Goal: Communication & Community: Answer question/provide support

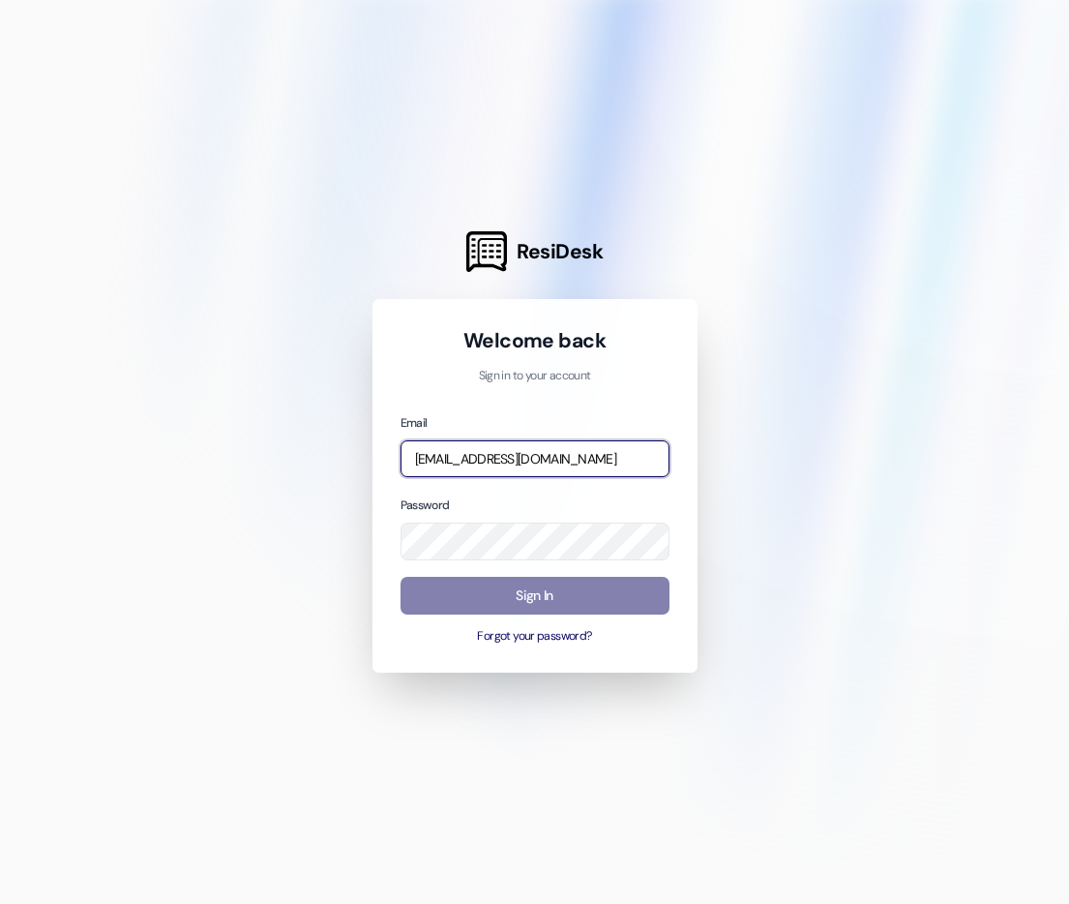
click at [517, 440] on input "[EMAIL_ADDRESS][DOMAIN_NAME]" at bounding box center [535, 459] width 269 height 38
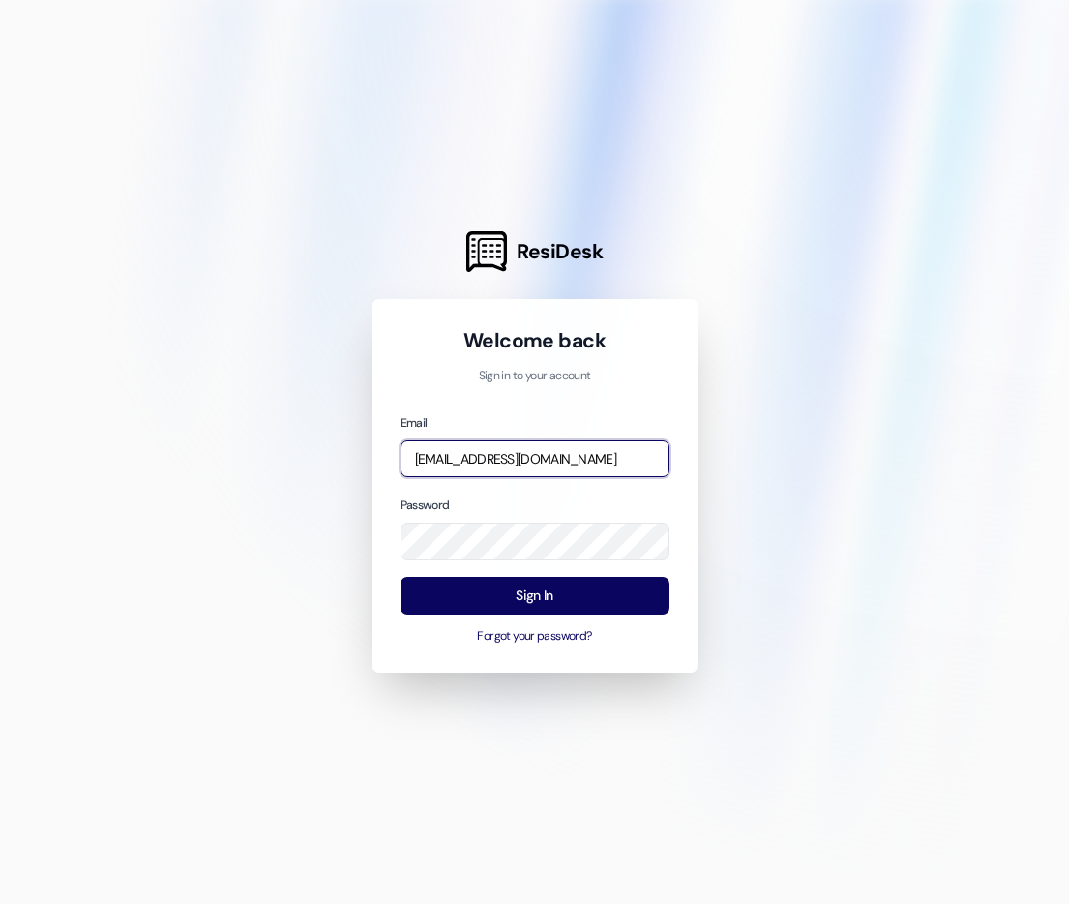
type input "[EMAIL_ADDRESS][DOMAIN_NAME]"
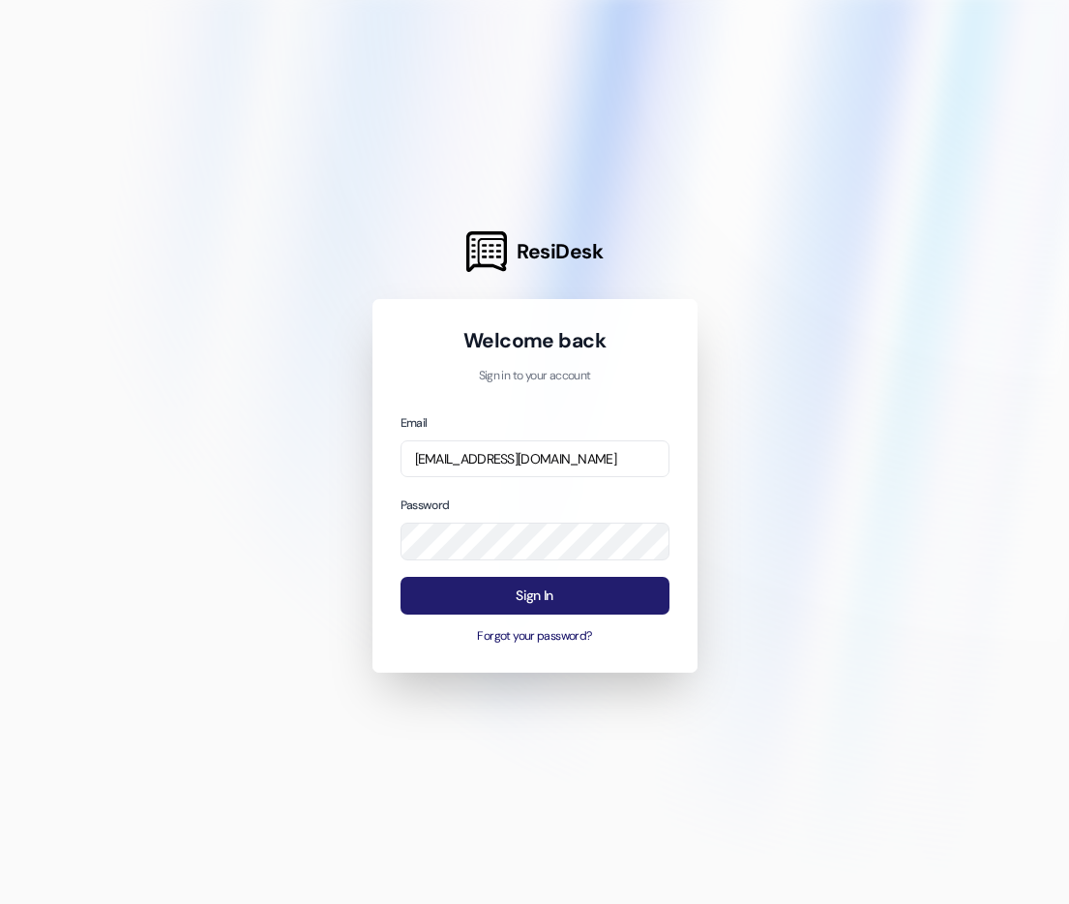
click at [508, 591] on button "Sign In" at bounding box center [535, 596] width 269 height 38
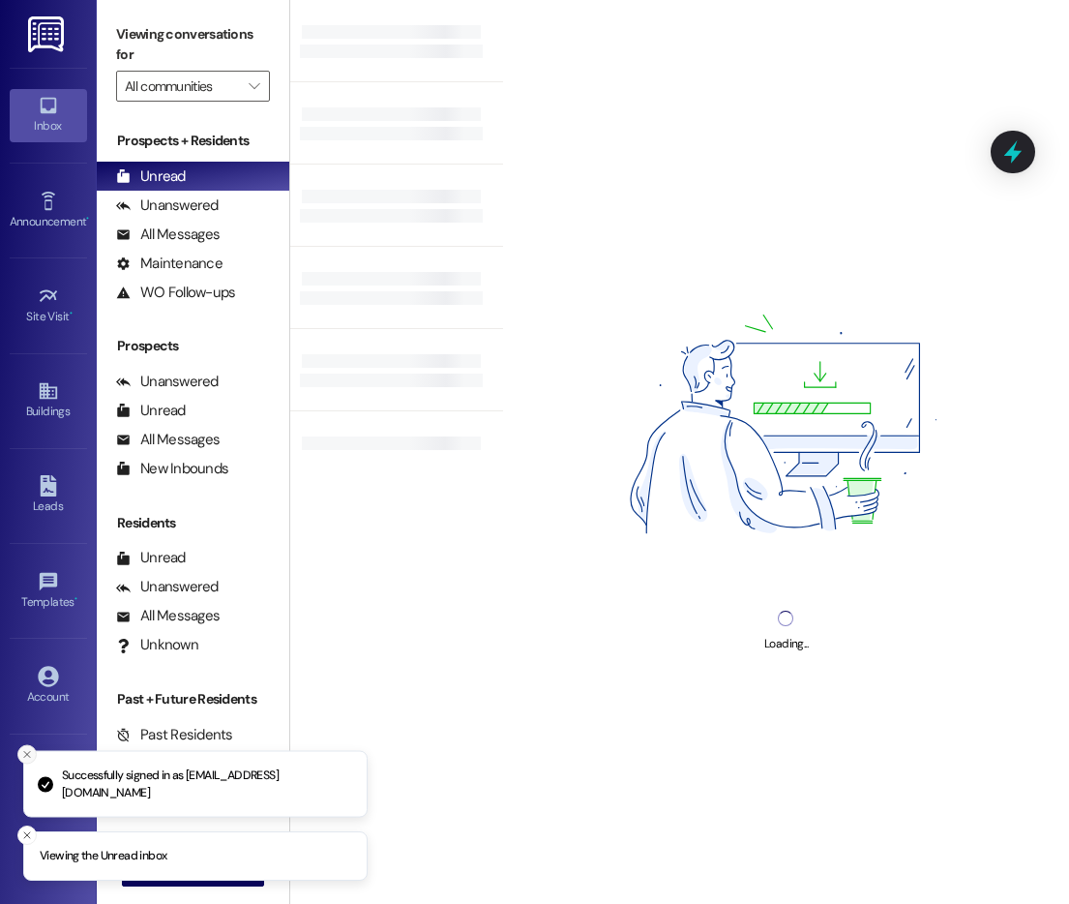
click at [26, 757] on icon "Close toast" at bounding box center [27, 755] width 12 height 12
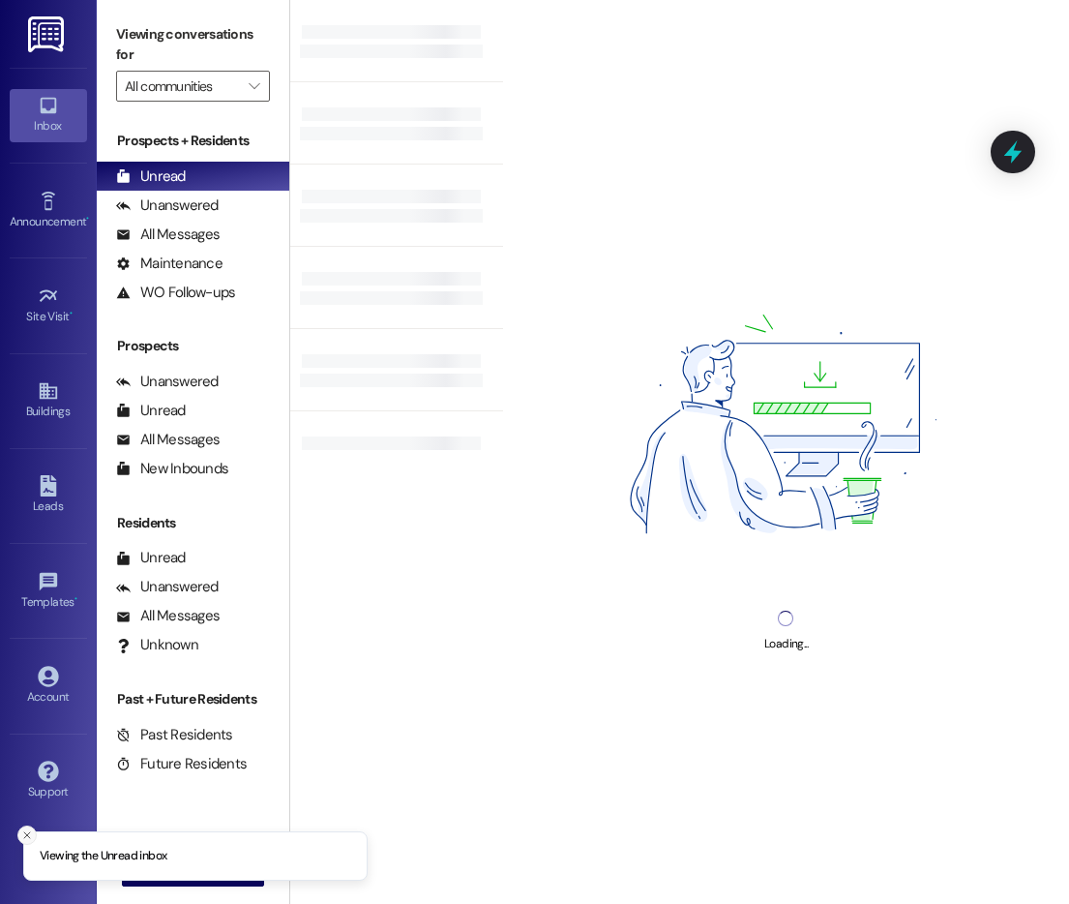
click at [26, 834] on icon "Close toast" at bounding box center [27, 835] width 12 height 12
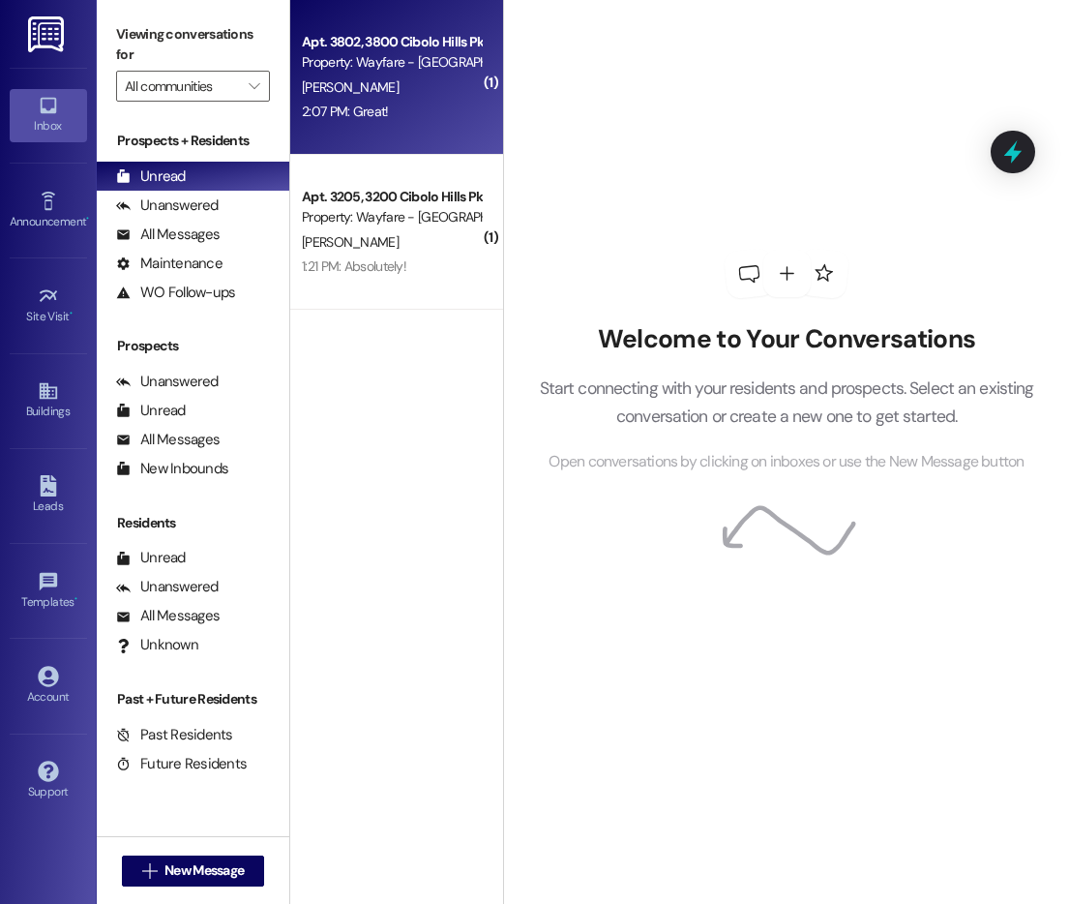
click at [459, 59] on div "Property: Wayfare - [GEOGRAPHIC_DATA]" at bounding box center [391, 62] width 179 height 20
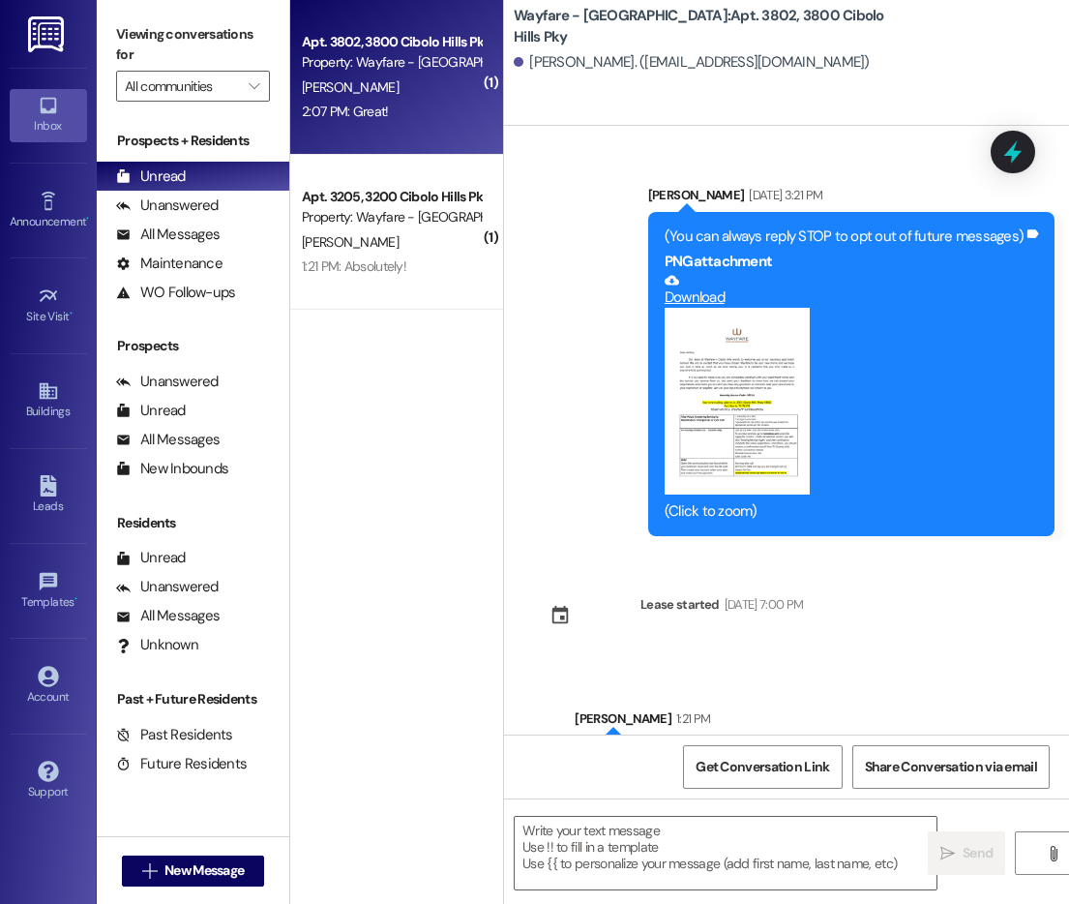
scroll to position [251, 0]
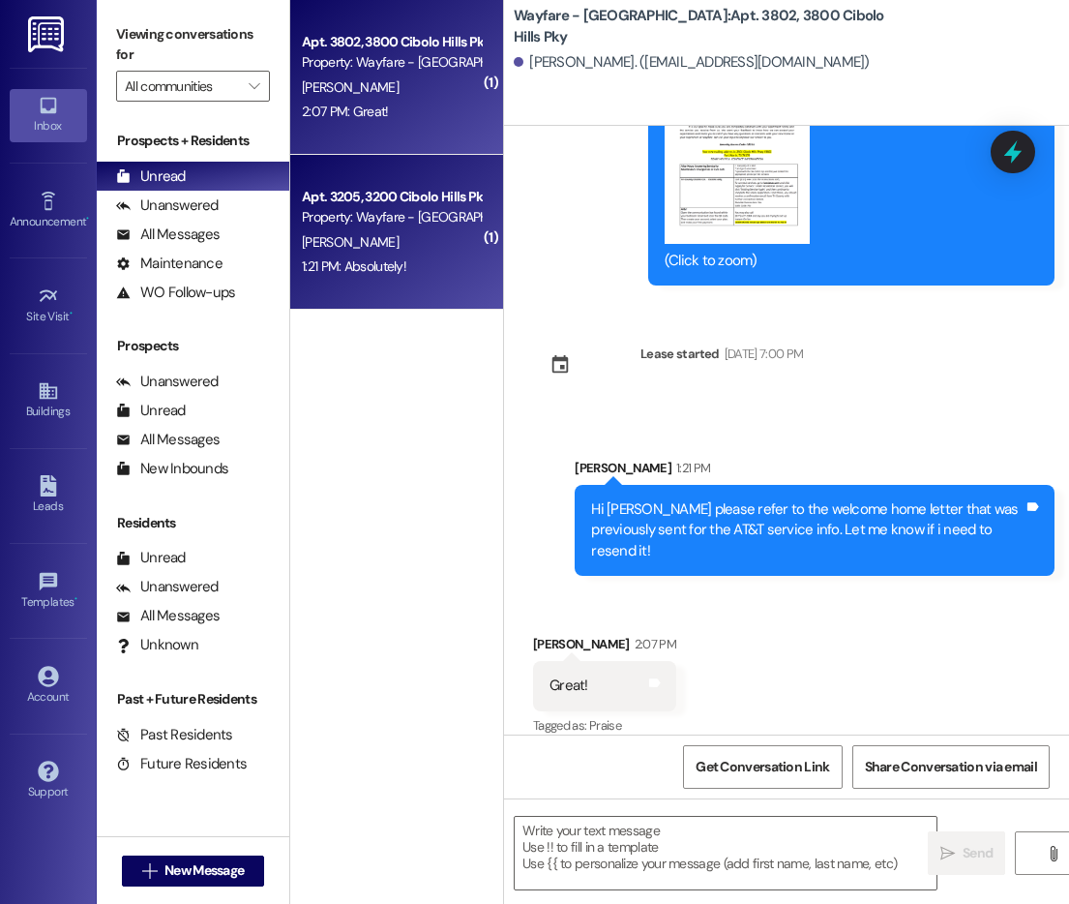
click at [366, 246] on div "[PERSON_NAME]" at bounding box center [391, 242] width 183 height 24
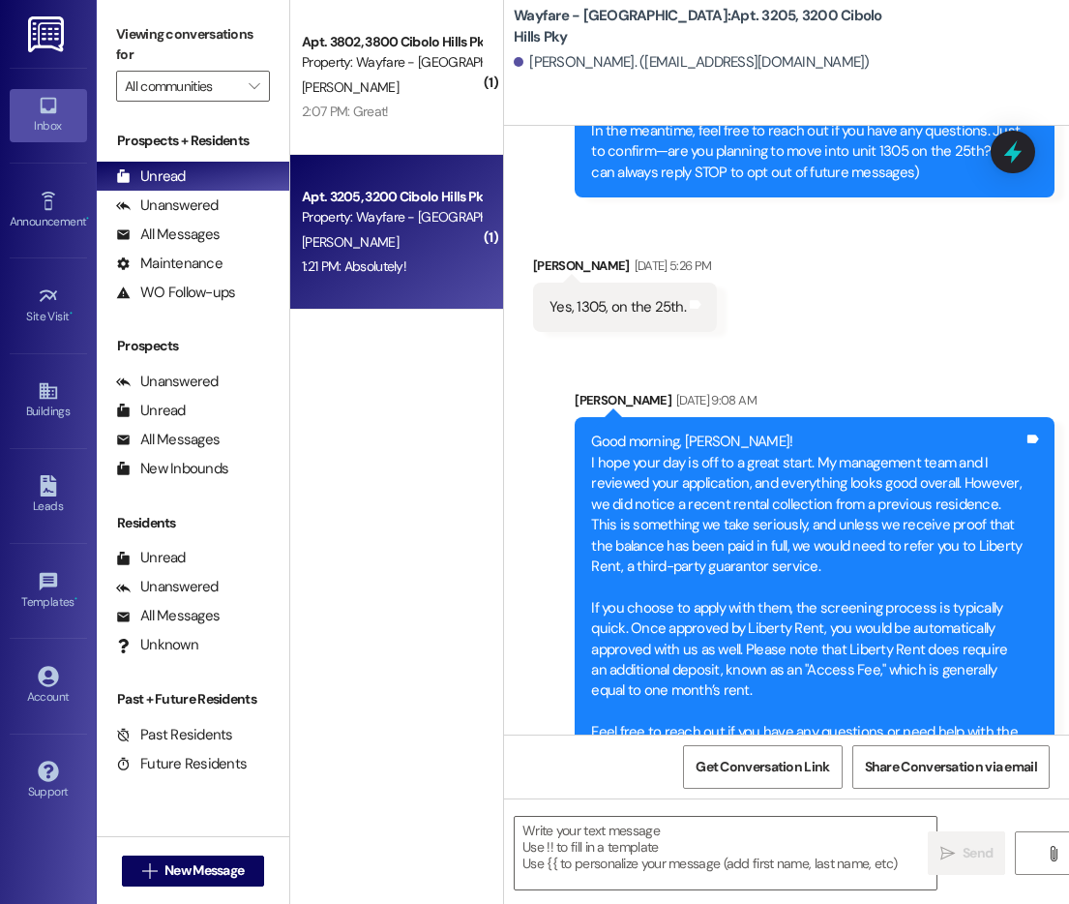
scroll to position [5724, 0]
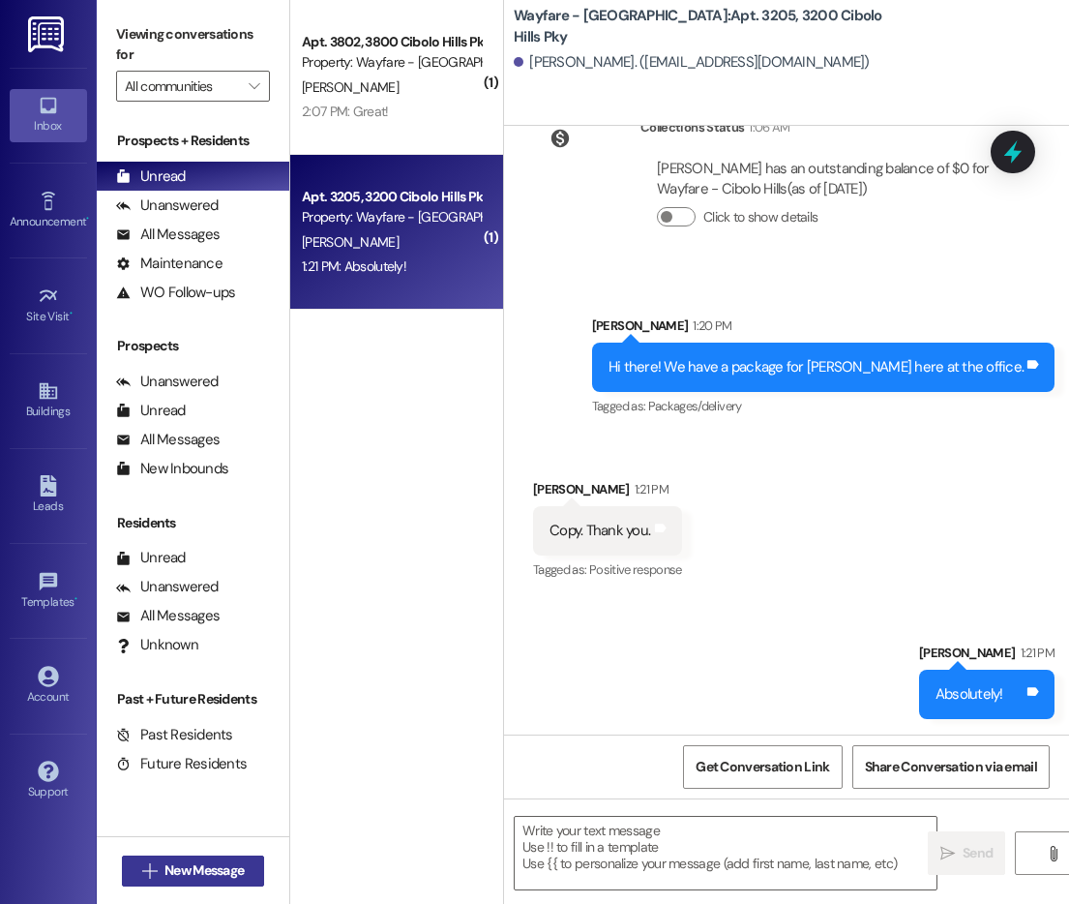
click at [225, 882] on button " New Message" at bounding box center [193, 871] width 143 height 31
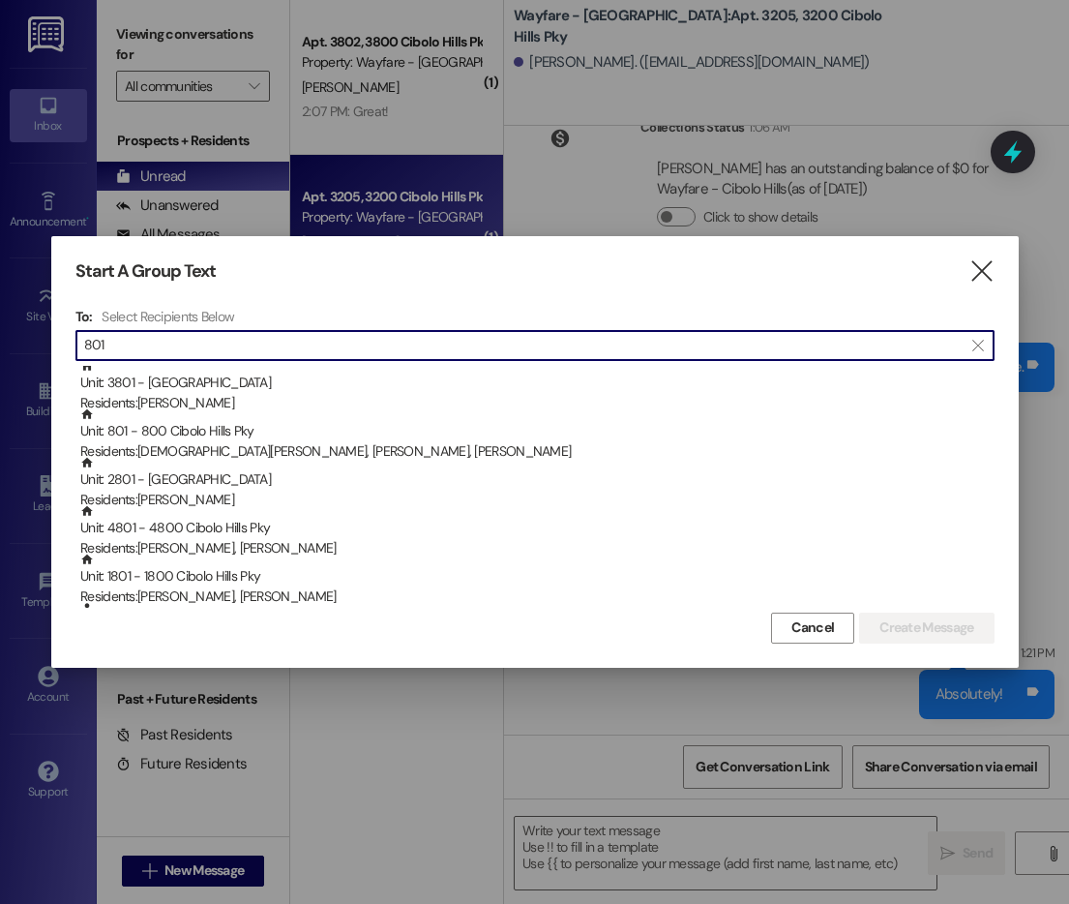
scroll to position [8, 0]
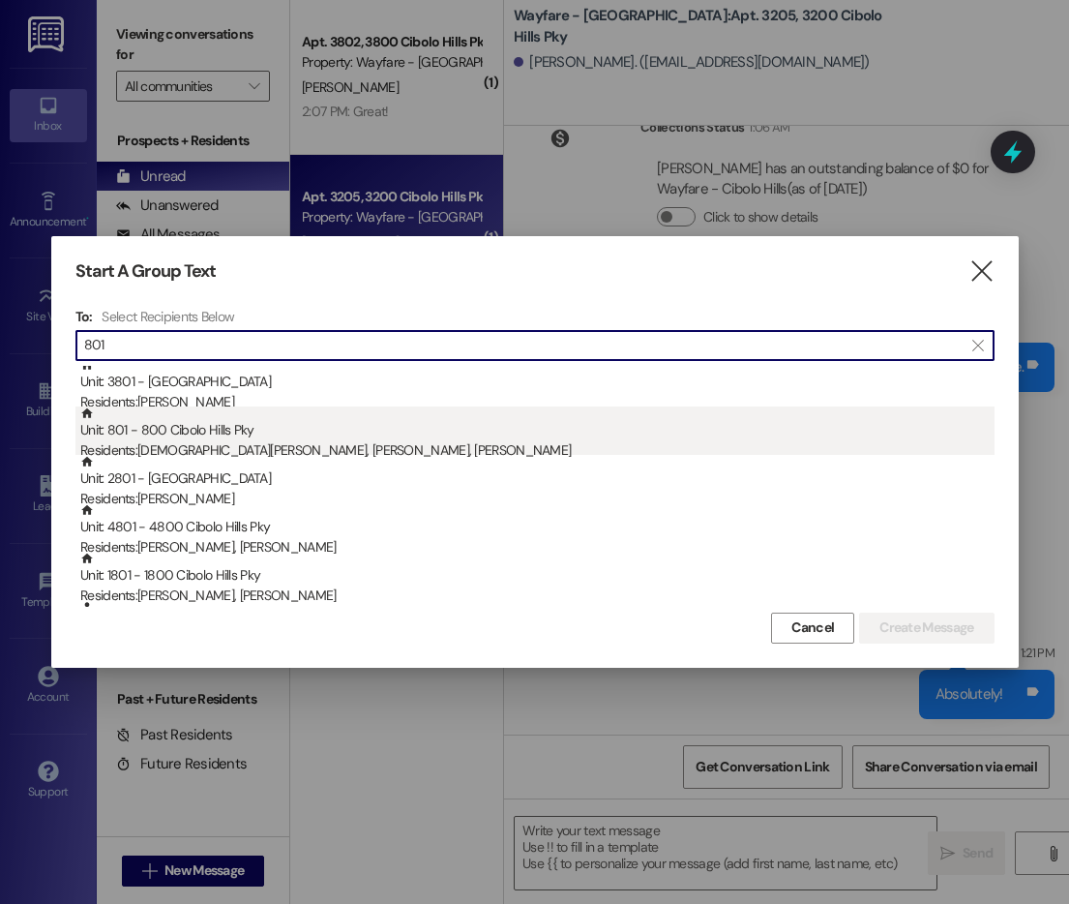
click at [496, 423] on div "Unit: 801 - 800 Cibolo Hills Pky Residents: [PERSON_NAME], [PERSON_NAME], [PERS…" at bounding box center [537, 434] width 915 height 55
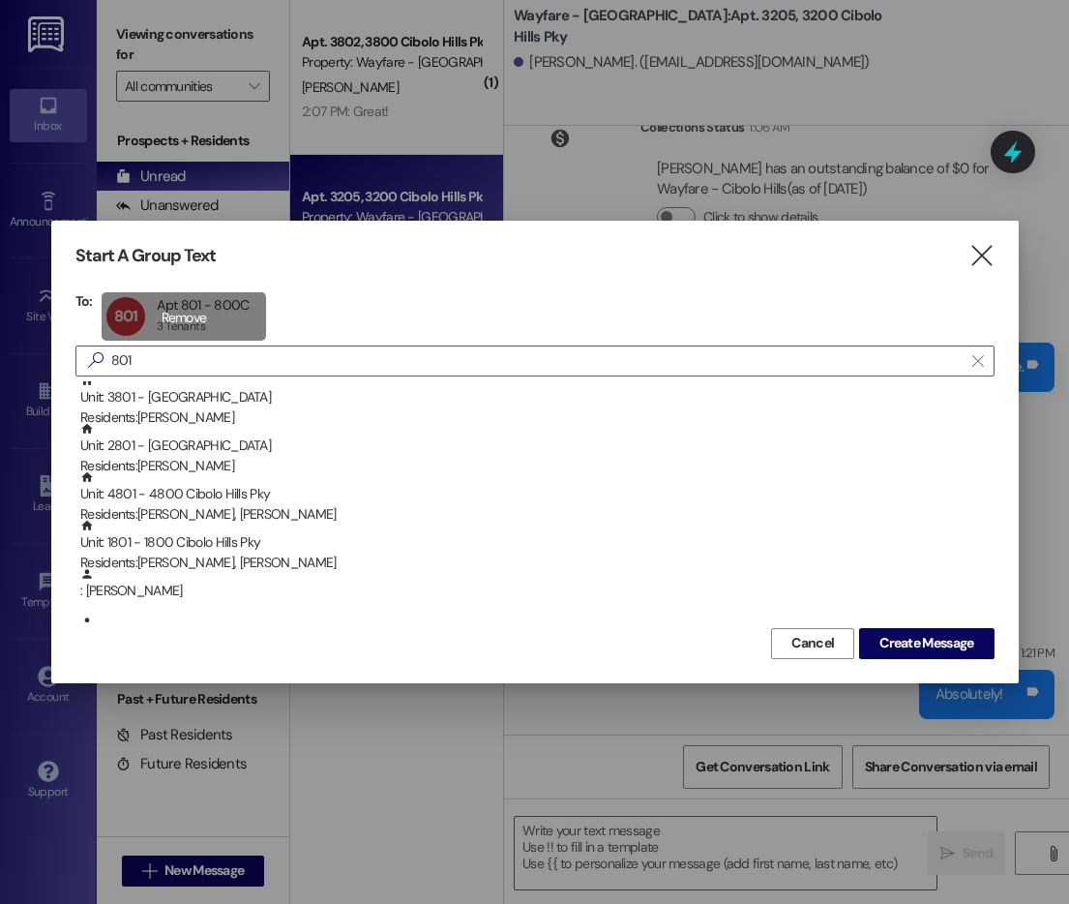
click at [218, 324] on div "801 Apt 801 - 800C Apt 801 - 800C 3 Tenants 3 Tenants click to remove" at bounding box center [184, 316] width 164 height 48
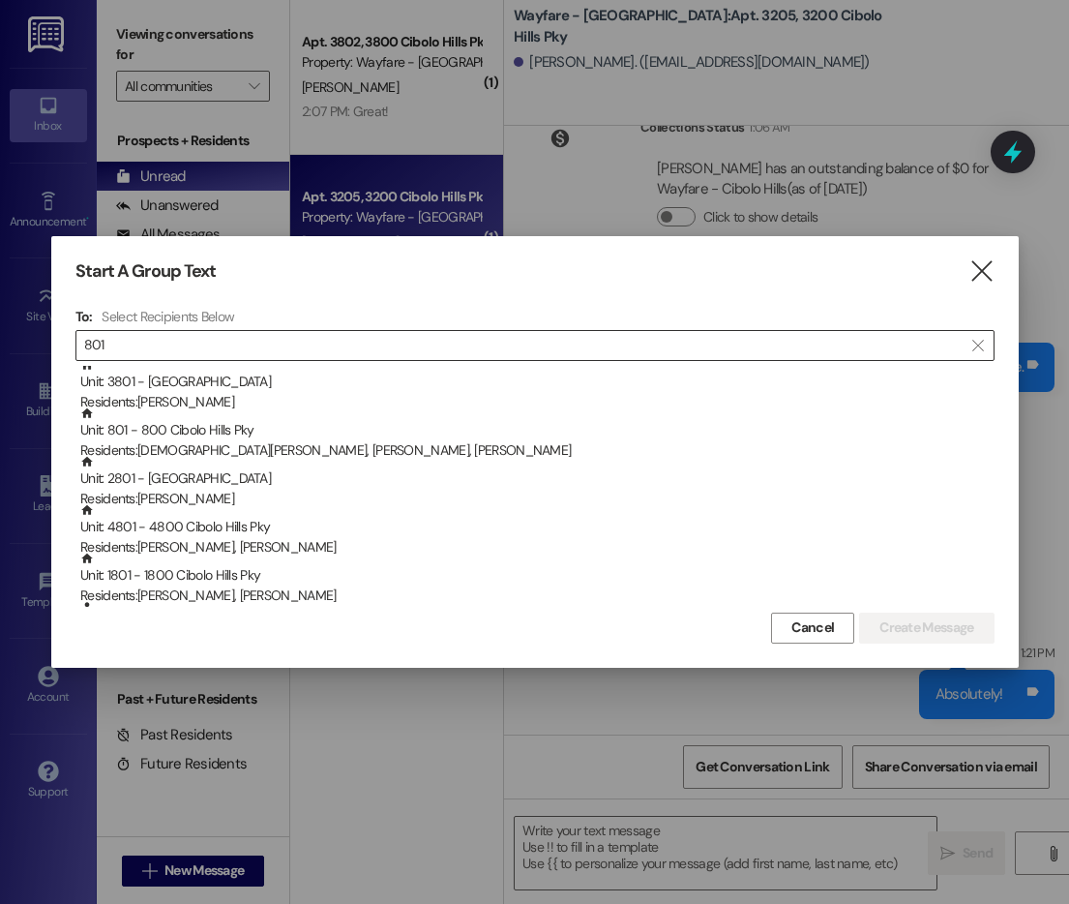
click at [208, 343] on input "801" at bounding box center [523, 345] width 879 height 27
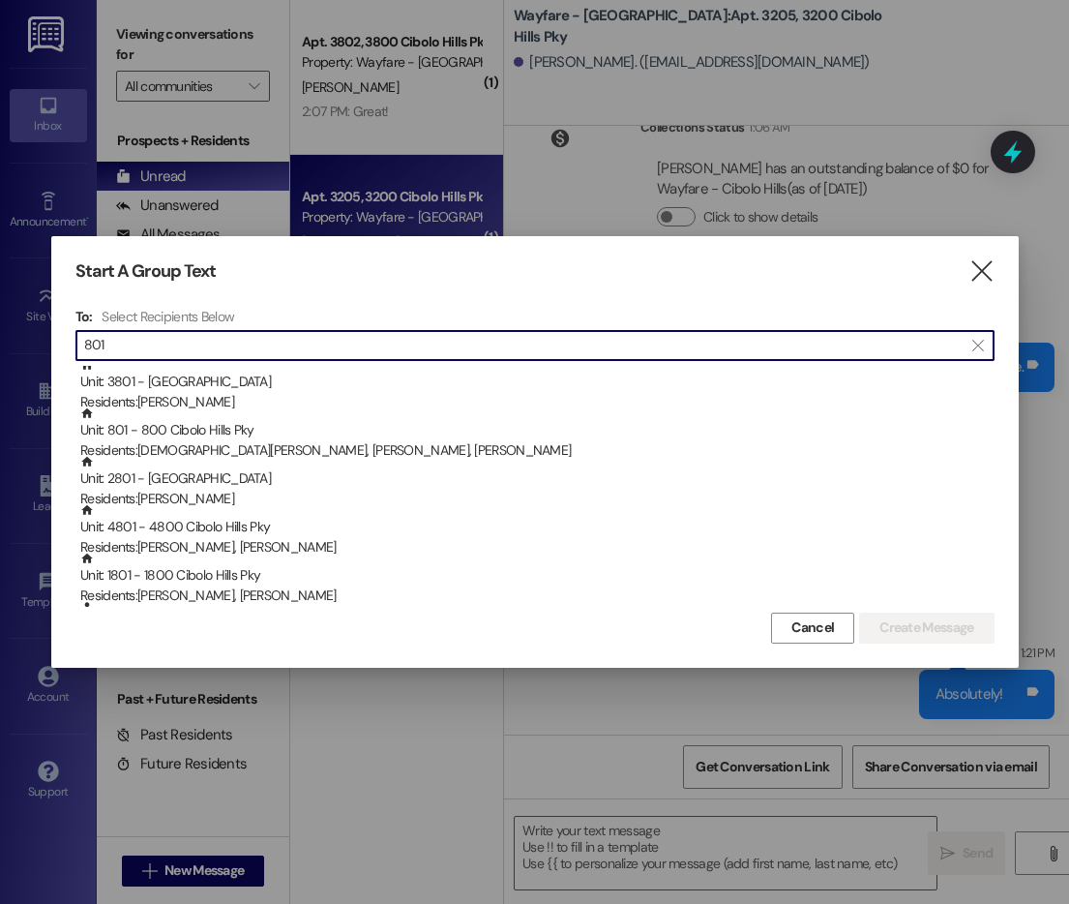
click at [208, 343] on input "801" at bounding box center [523, 345] width 879 height 27
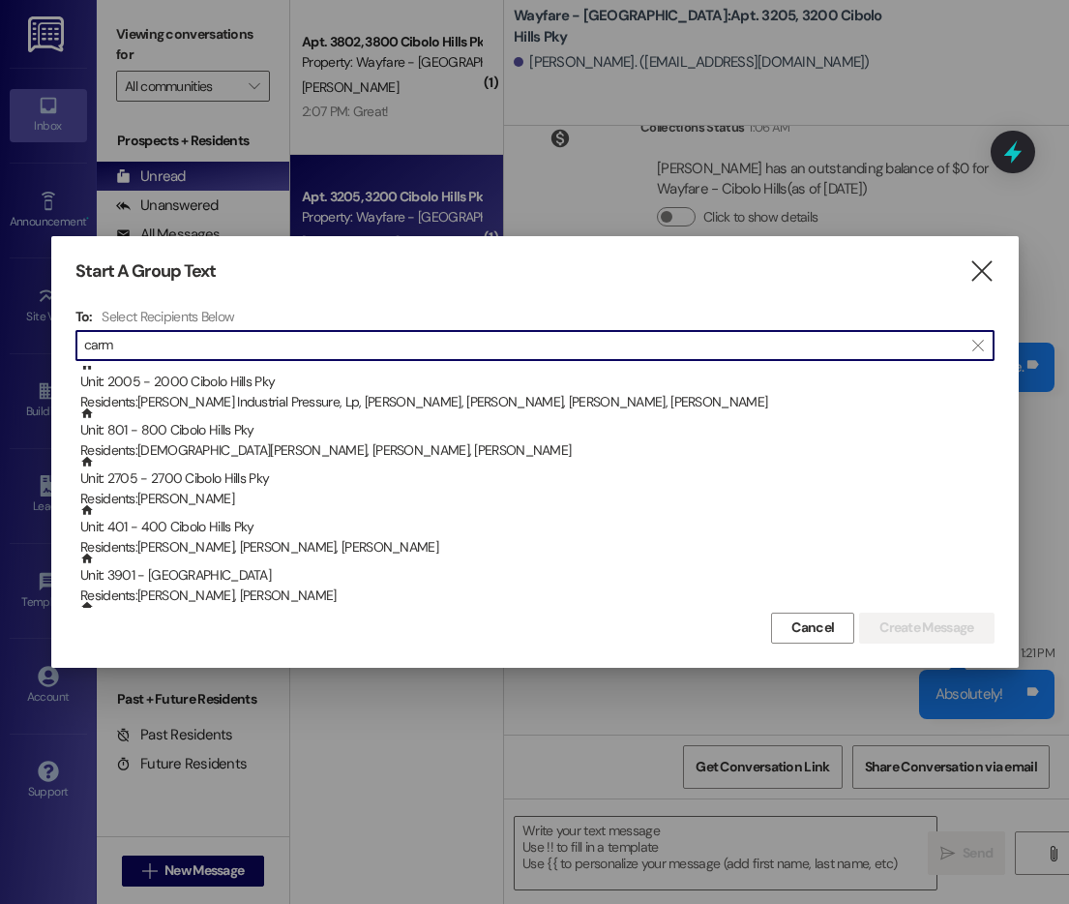
scroll to position [0, 0]
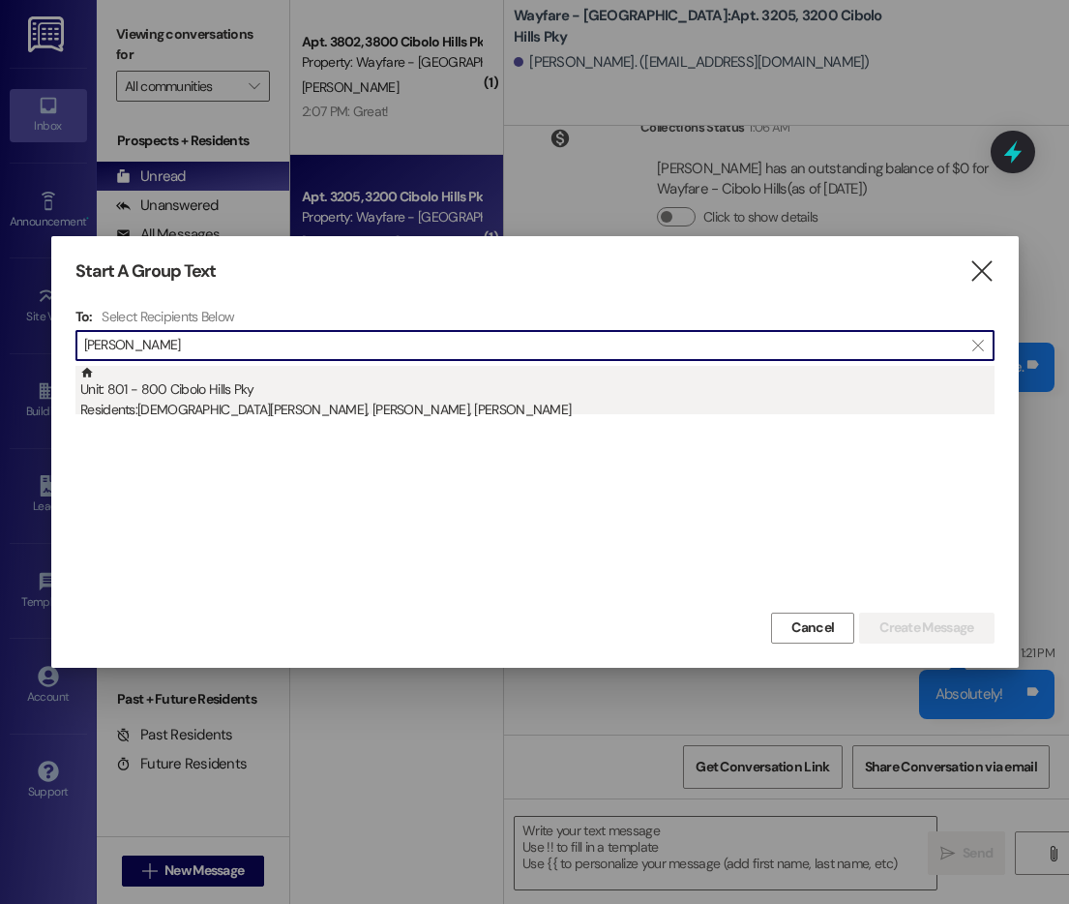
type input "[PERSON_NAME]"
click at [193, 401] on div "Residents: [PERSON_NAME], [PERSON_NAME], [PERSON_NAME]" at bounding box center [537, 410] width 915 height 20
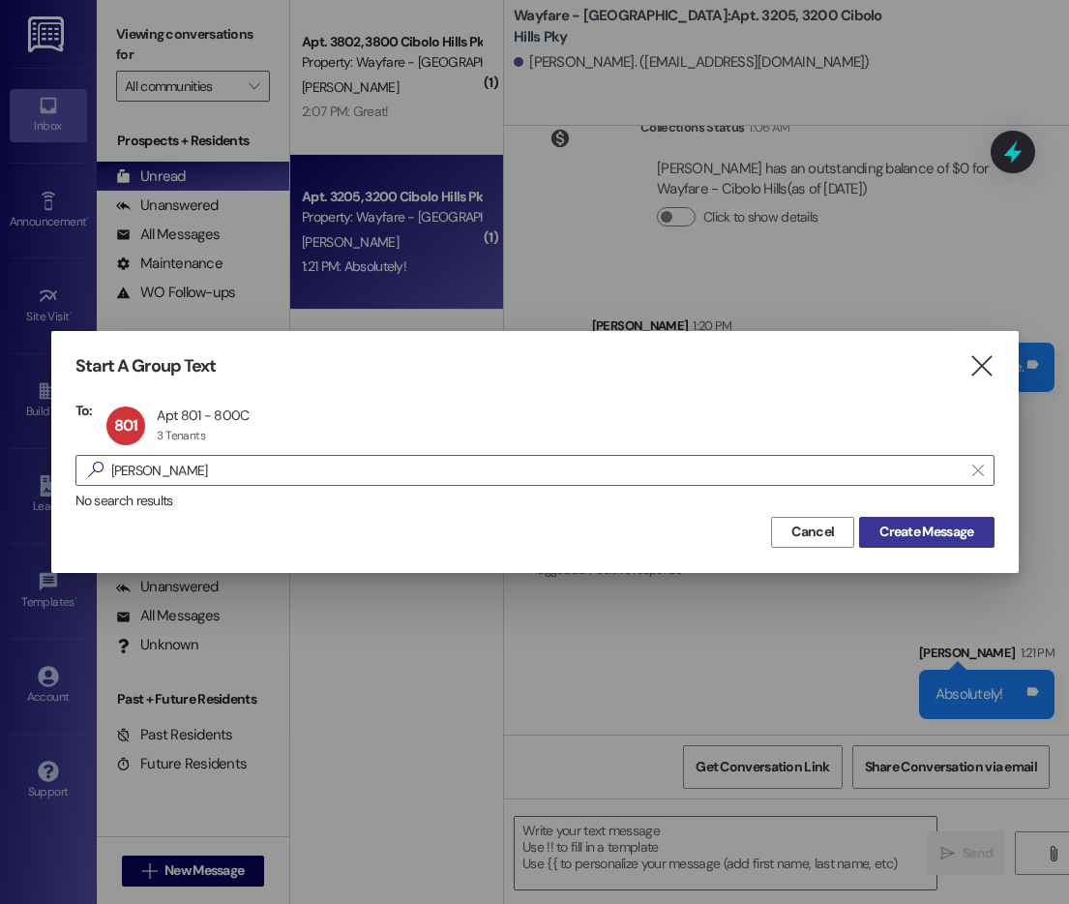
click at [963, 524] on span "Create Message" at bounding box center [927, 532] width 94 height 20
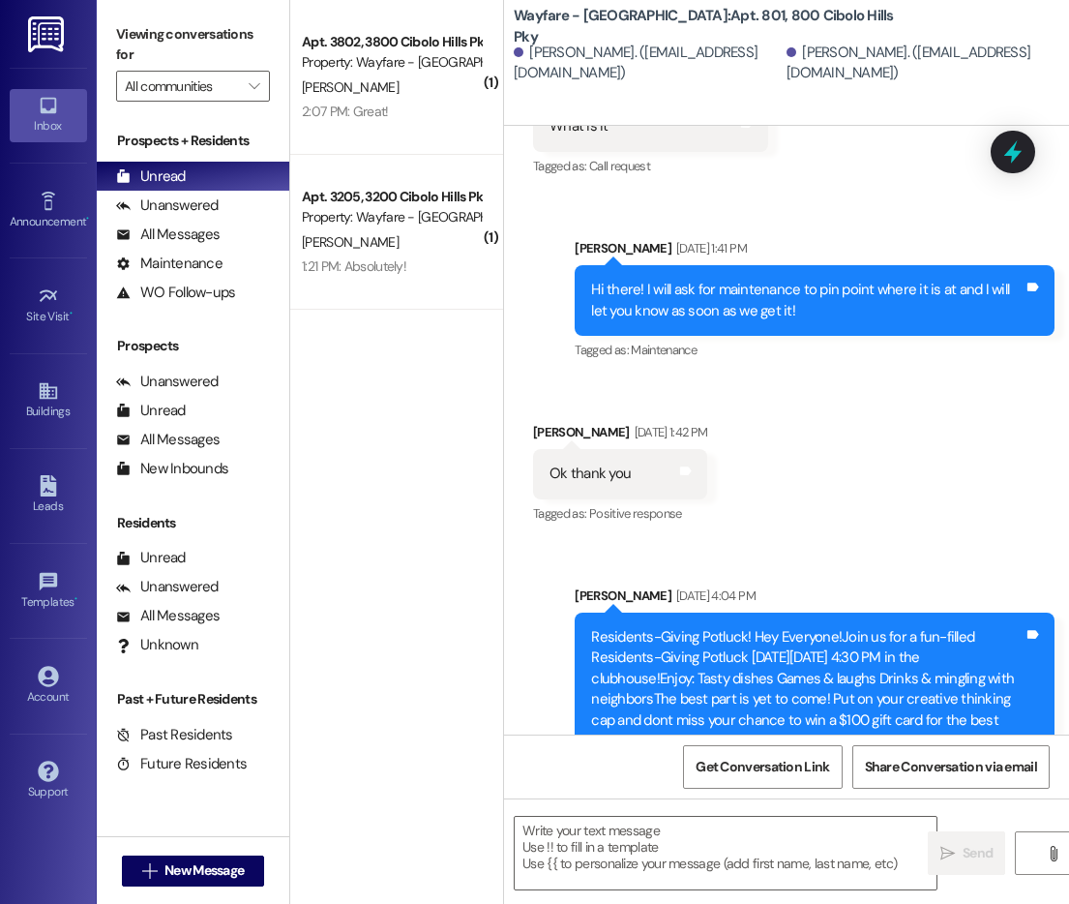
scroll to position [32618, 0]
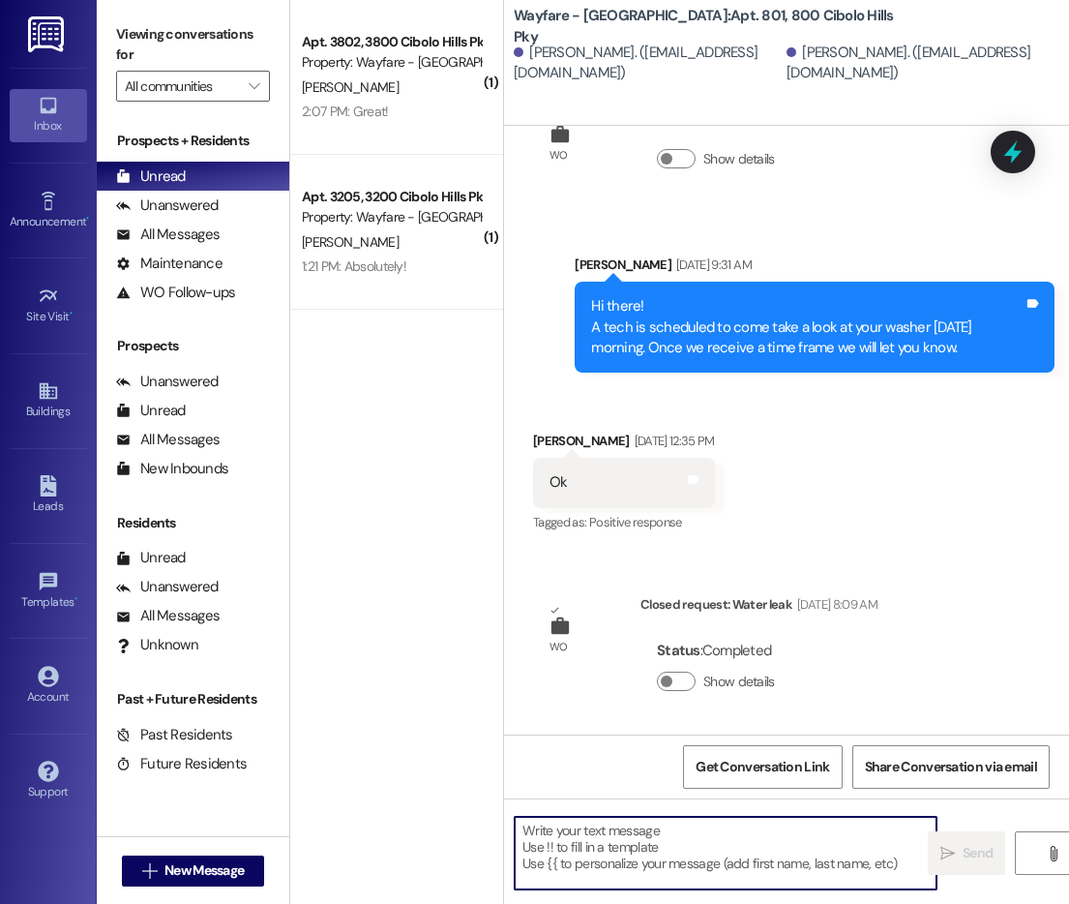
click at [648, 862] on textarea at bounding box center [726, 853] width 422 height 73
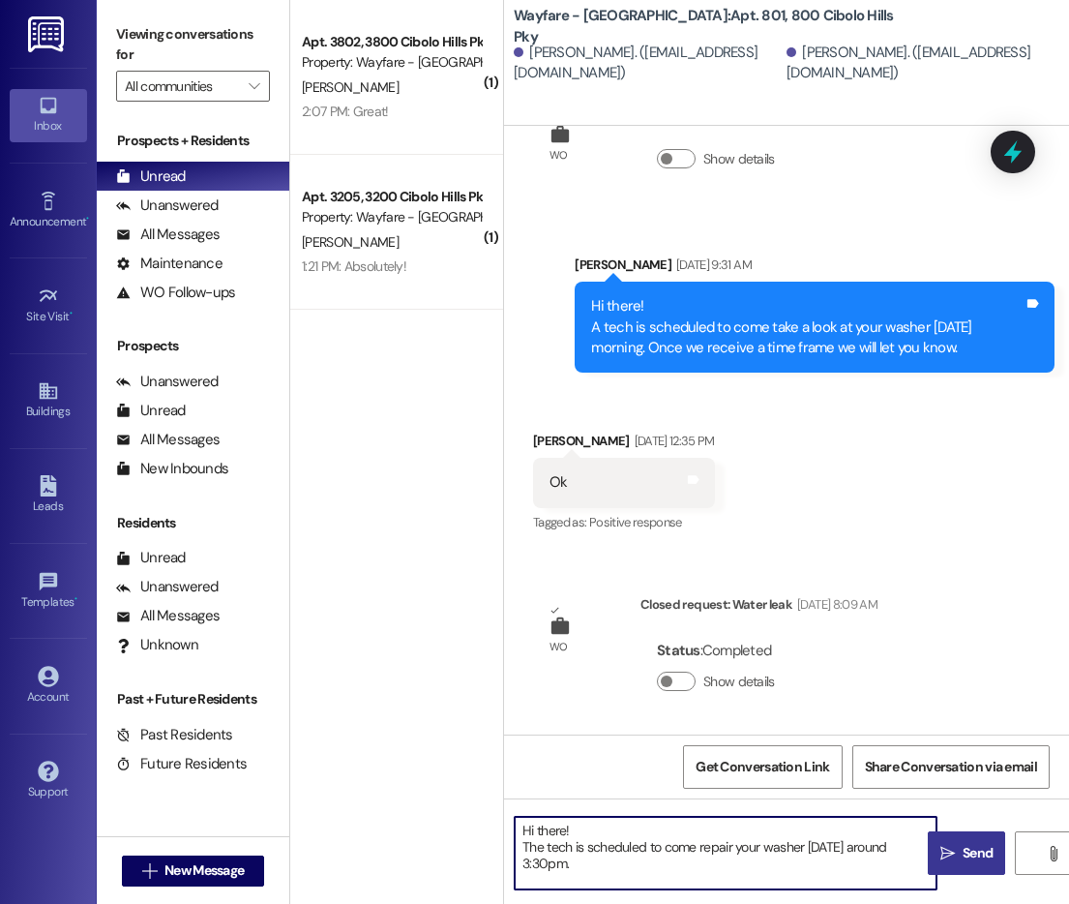
type textarea "Hi there! The tech is scheduled to come repair your washer [DATE] around 3:30pm."
click at [951, 864] on button " Send" at bounding box center [966, 853] width 77 height 44
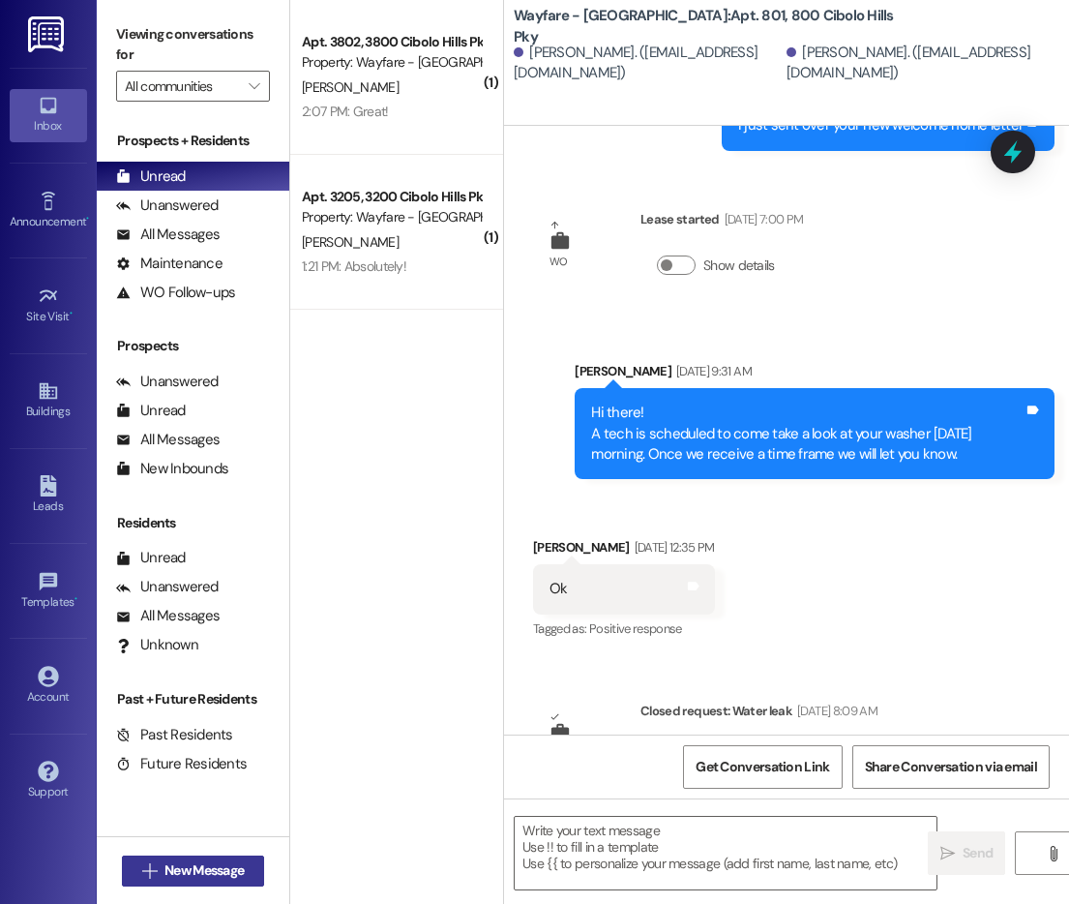
scroll to position [32434, 0]
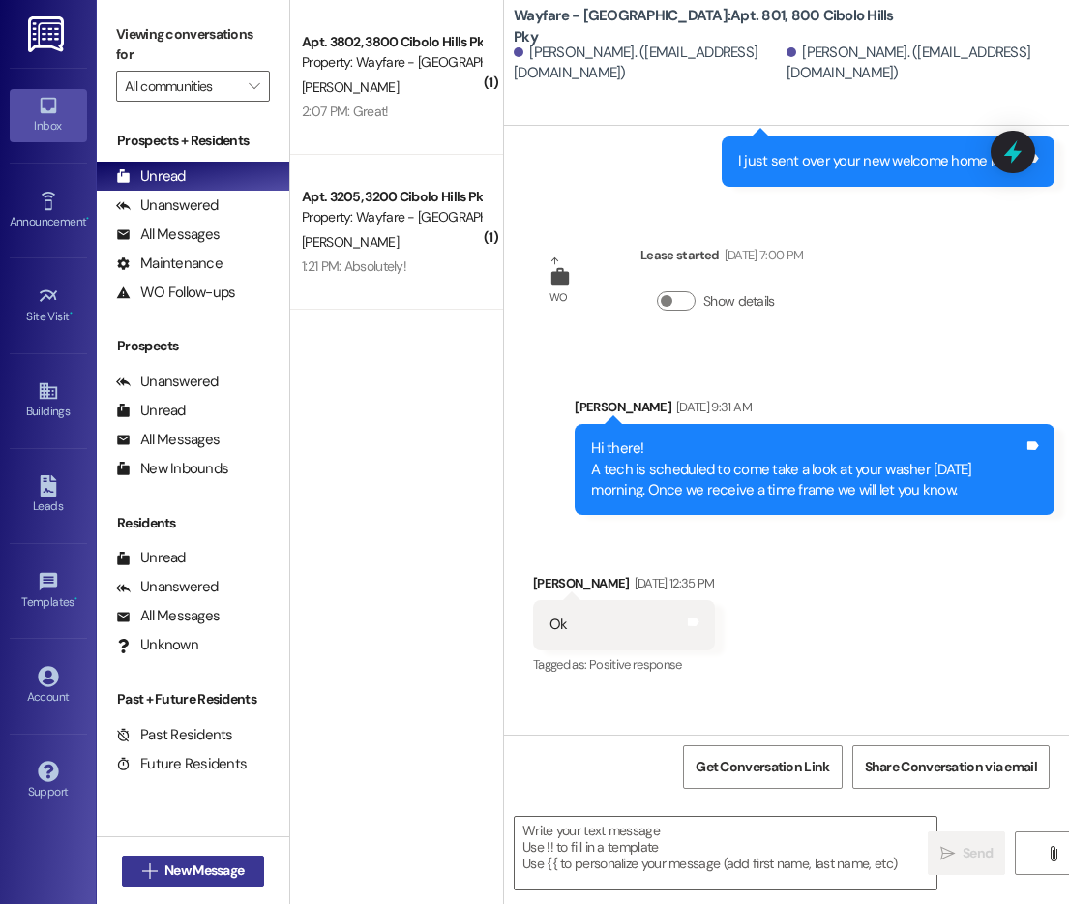
click at [248, 858] on button " New Message" at bounding box center [193, 871] width 143 height 31
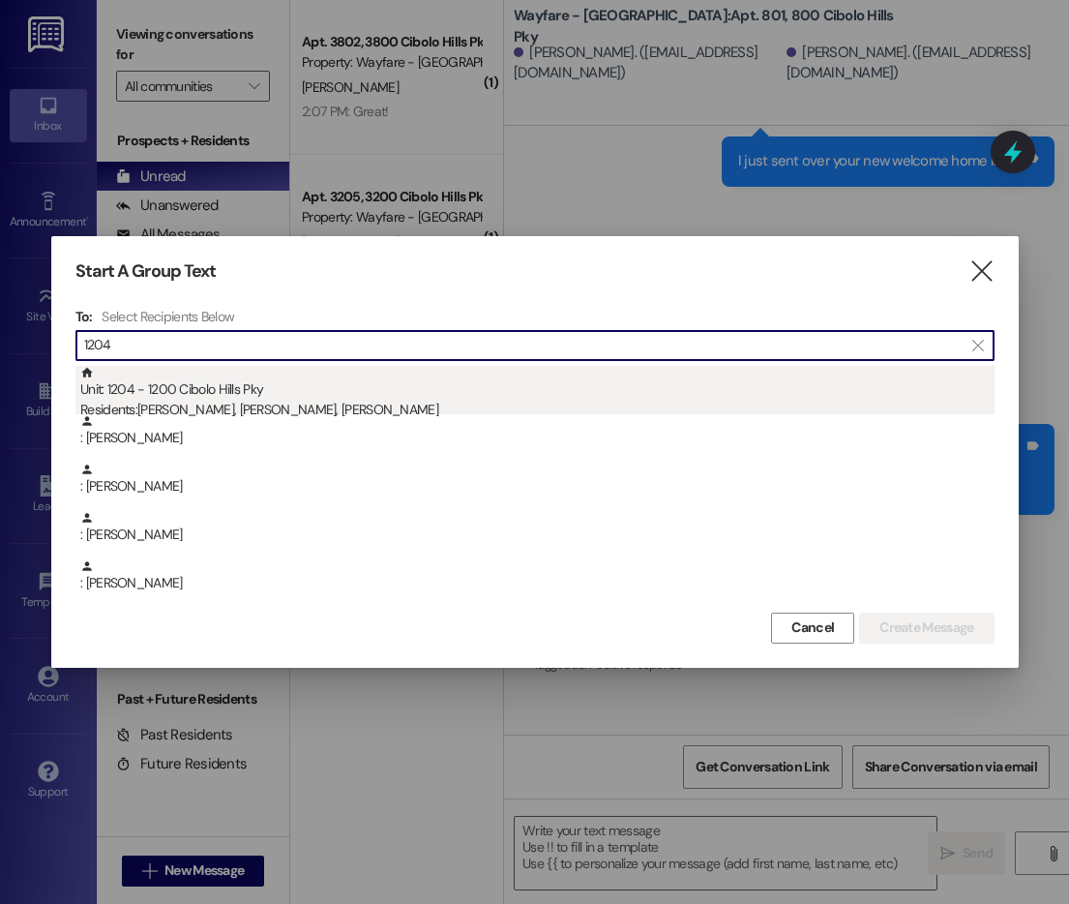
type input "1204"
click at [405, 376] on div "Unit: 1204 - 1200 Cibolo Hills Pky Residents: [PERSON_NAME], [PERSON_NAME], [PE…" at bounding box center [537, 393] width 915 height 55
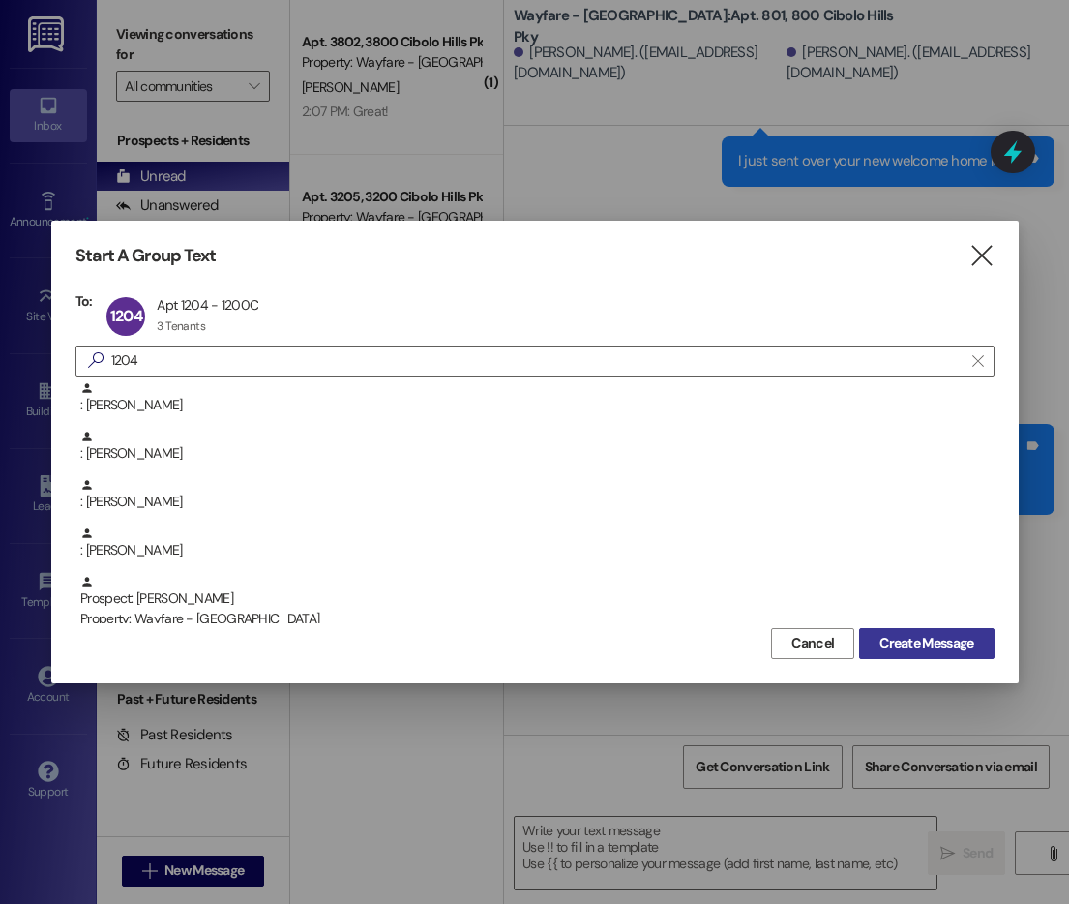
click at [937, 652] on span "Create Message" at bounding box center [927, 643] width 94 height 20
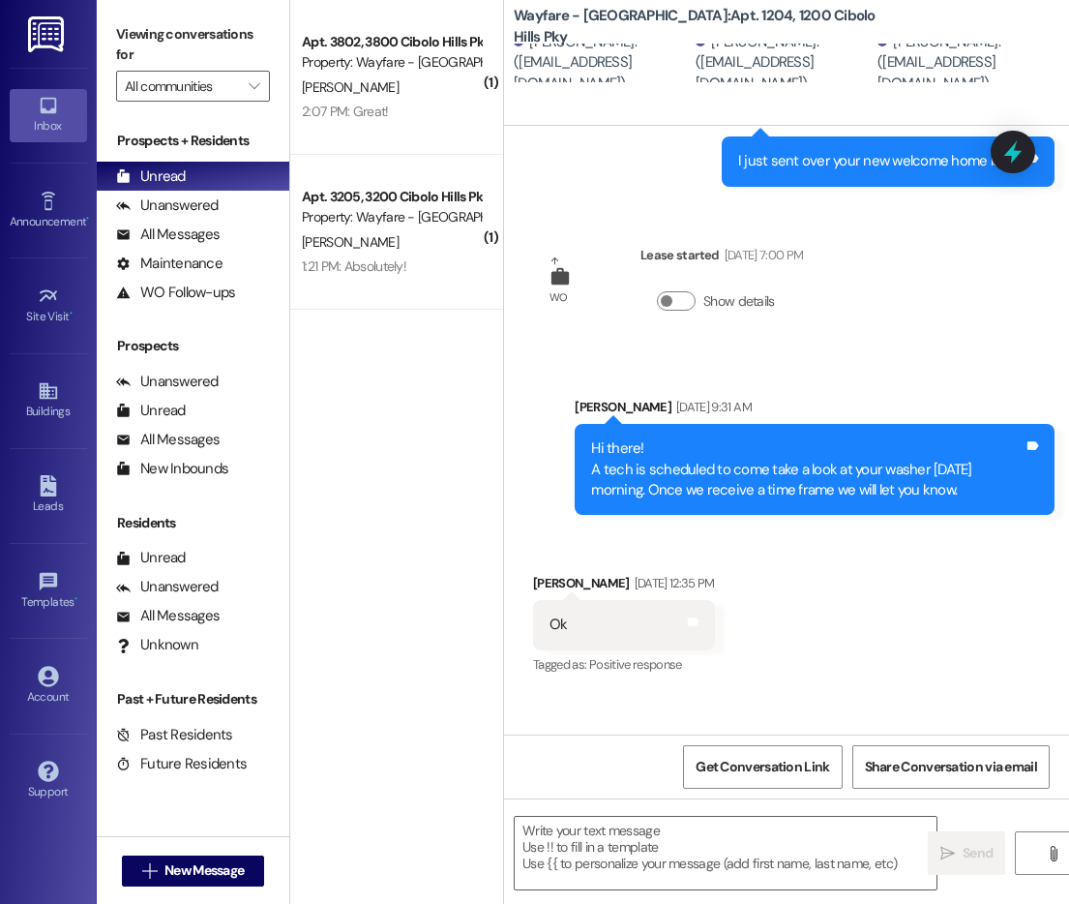
scroll to position [872, 0]
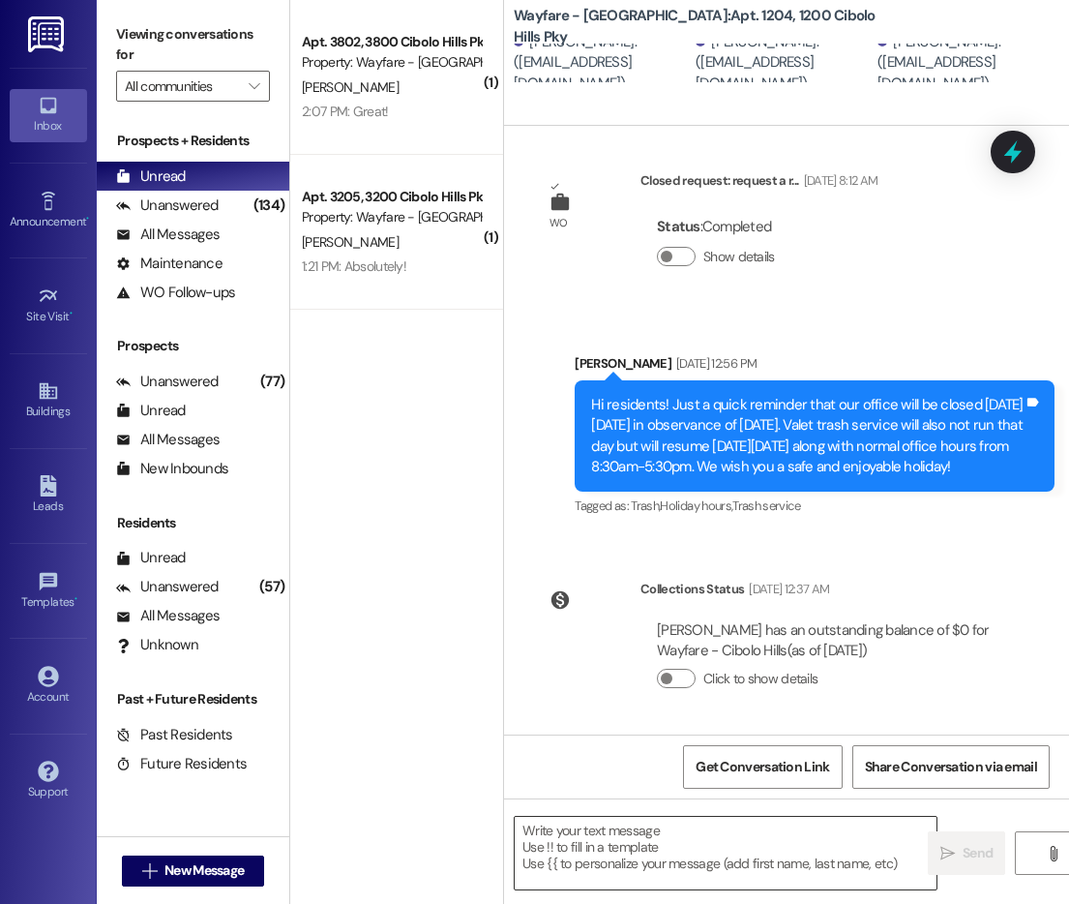
click at [739, 871] on textarea at bounding box center [726, 853] width 422 height 73
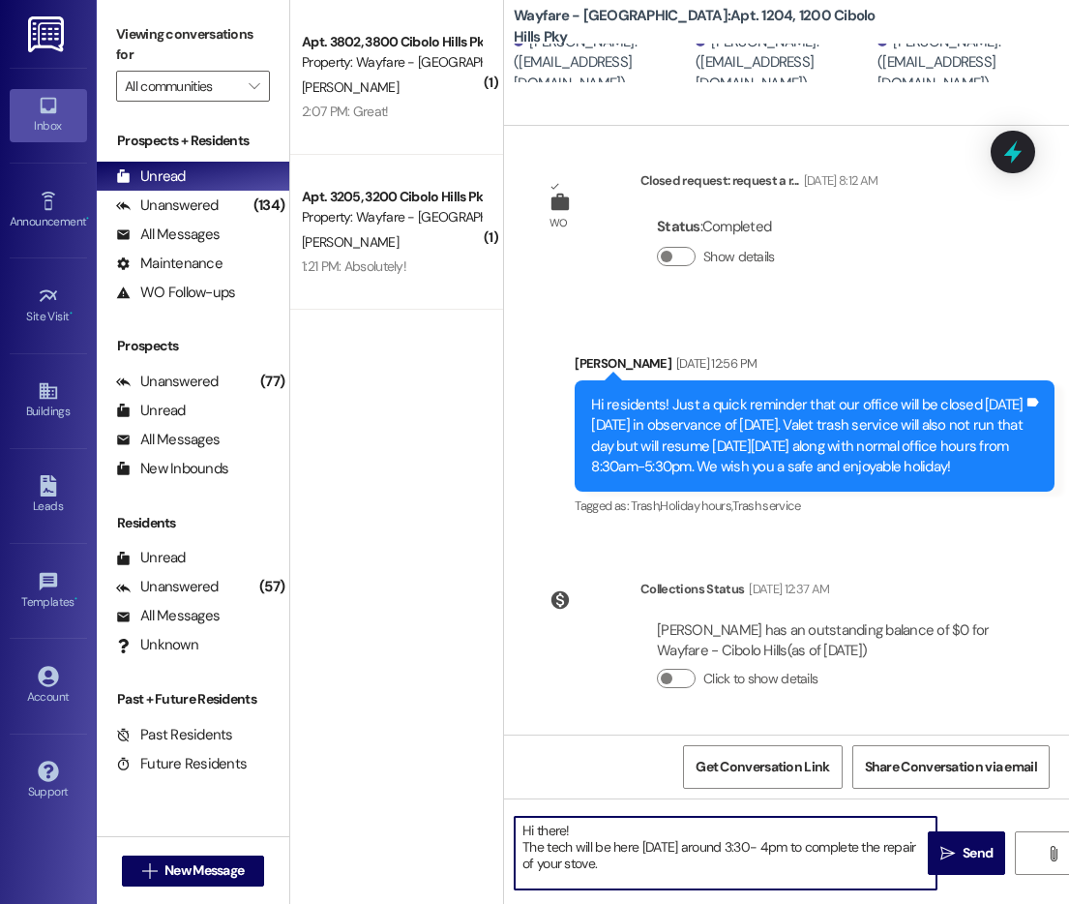
click at [555, 863] on textarea "Hi there! The tech will be here [DATE] around 3:30- 4pm to complete the repair …" at bounding box center [726, 853] width 422 height 73
click at [724, 858] on textarea "Hi there! The tech will be here [DATE] around 3:30- 4pm to complete the replace…" at bounding box center [726, 853] width 422 height 73
type textarea "Hi there! The tech will be here [DATE] around 3:30- 4pm to complete the replace…"
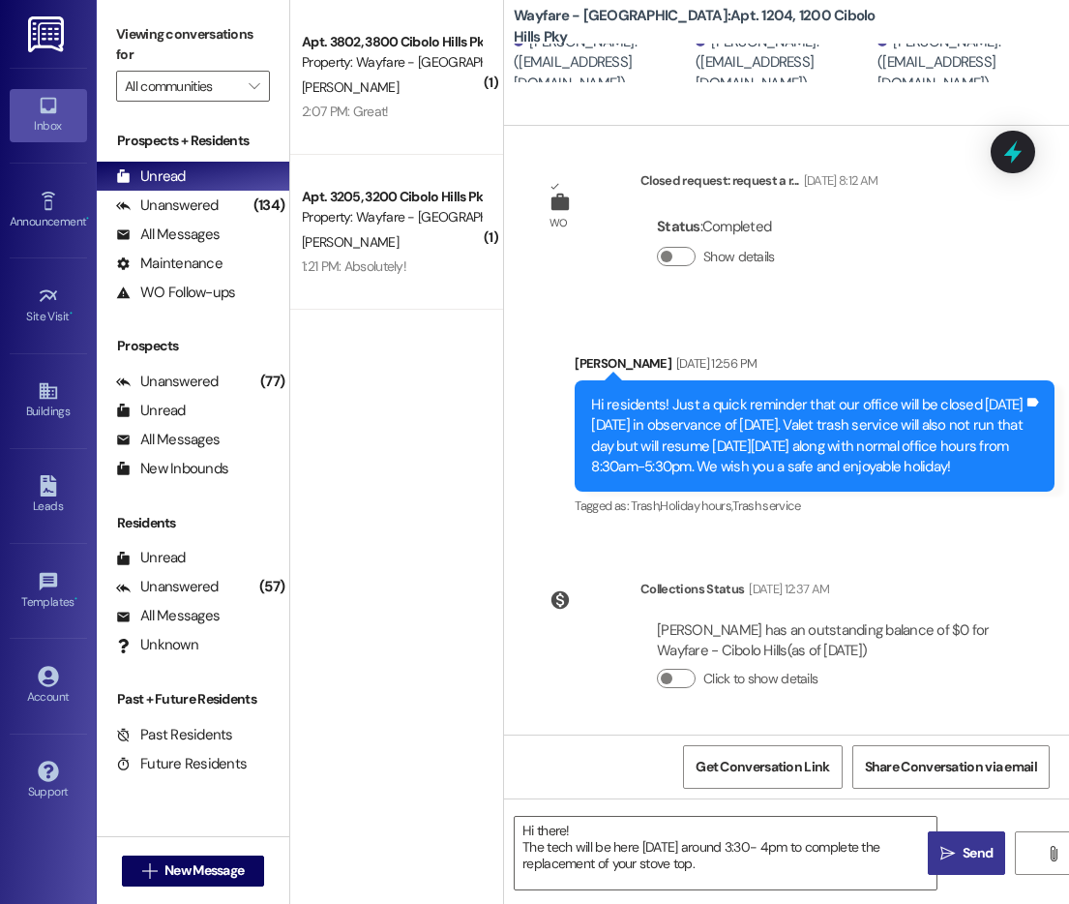
click at [942, 873] on button " Send" at bounding box center [966, 853] width 77 height 44
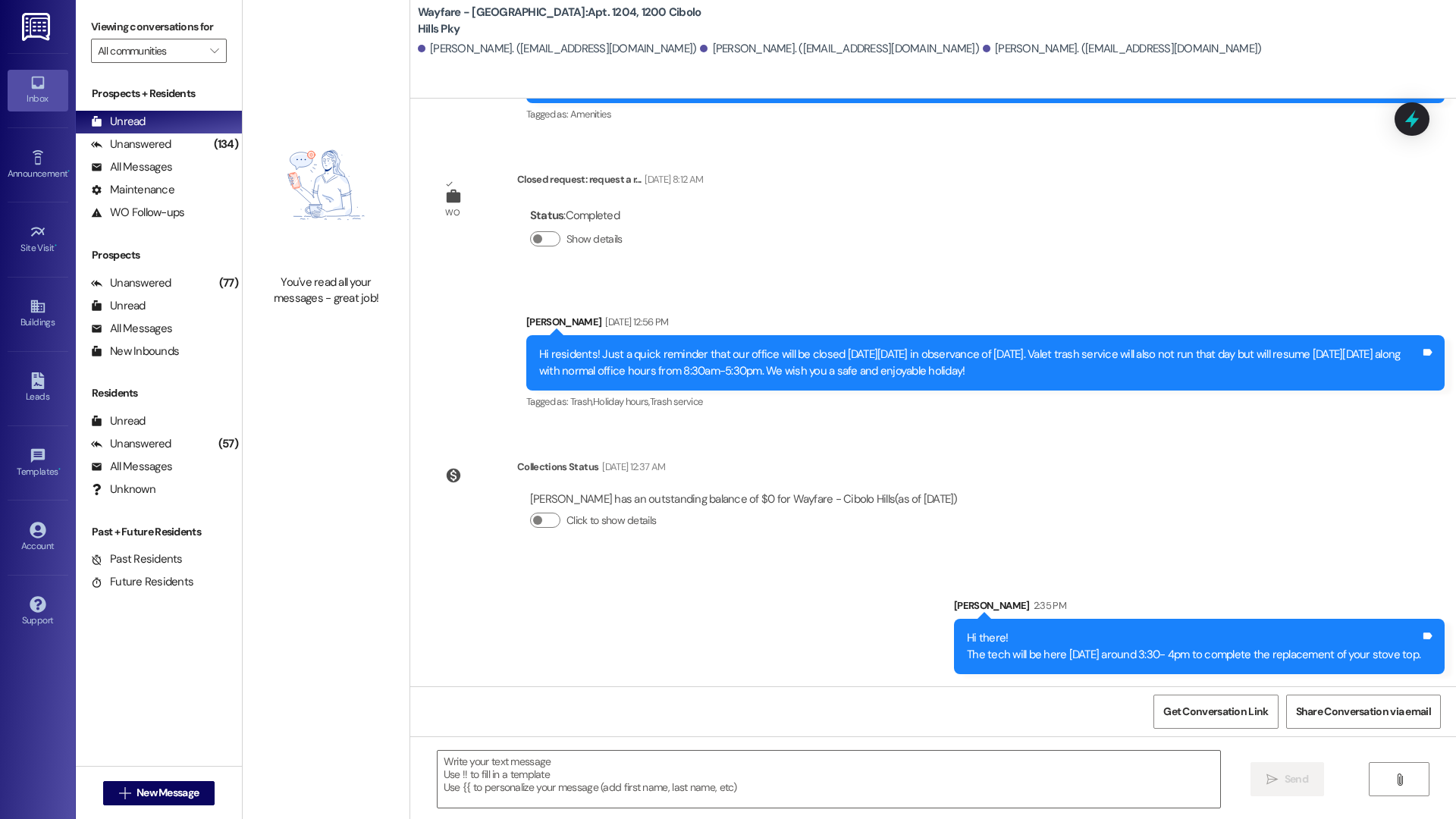
scroll to position [613, 0]
click at [201, 708] on button " New Message" at bounding box center [159, 793] width 112 height 24
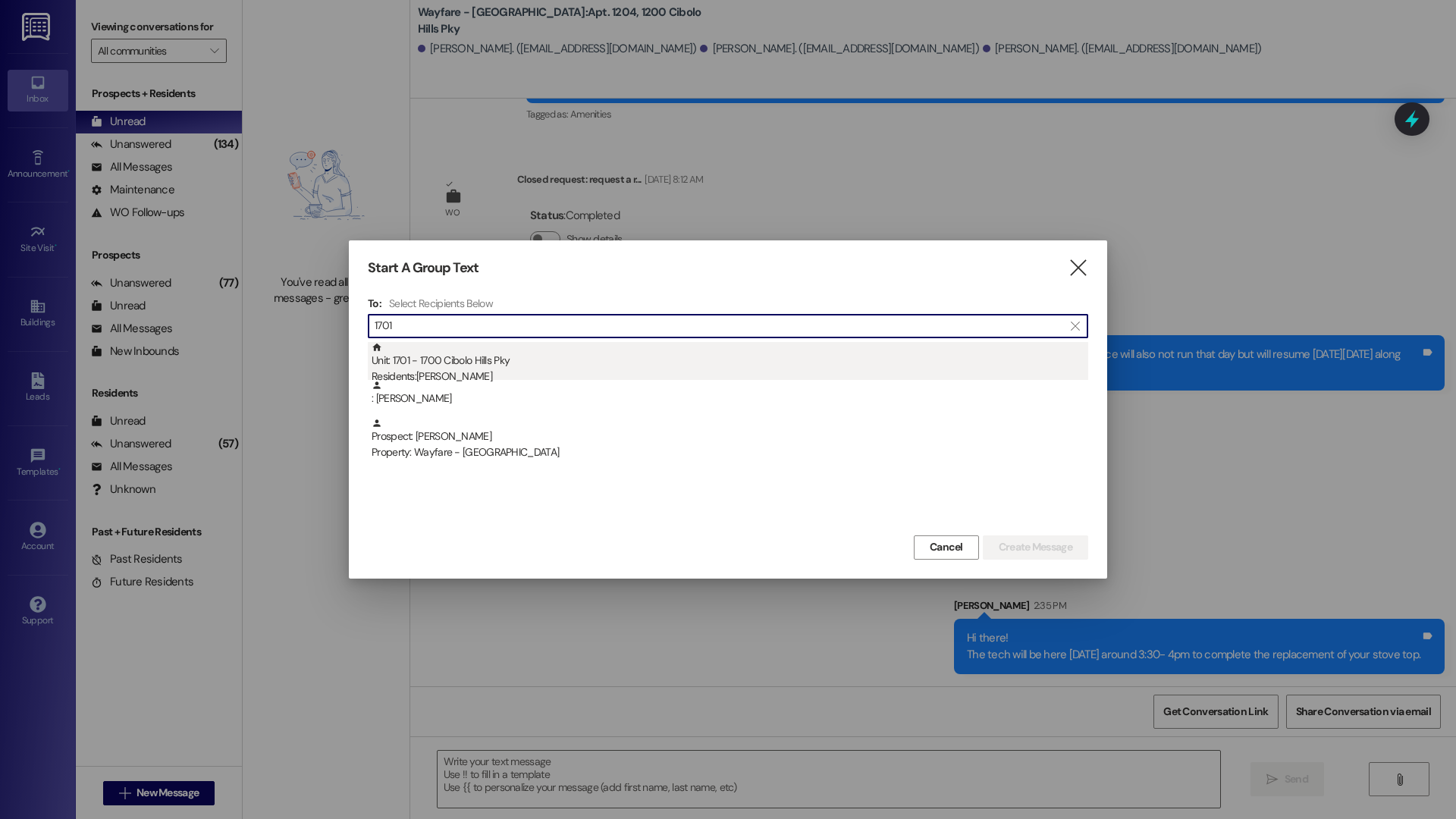
type input "1701"
click at [586, 372] on div "Residents: [PERSON_NAME]" at bounding box center [730, 376] width 717 height 16
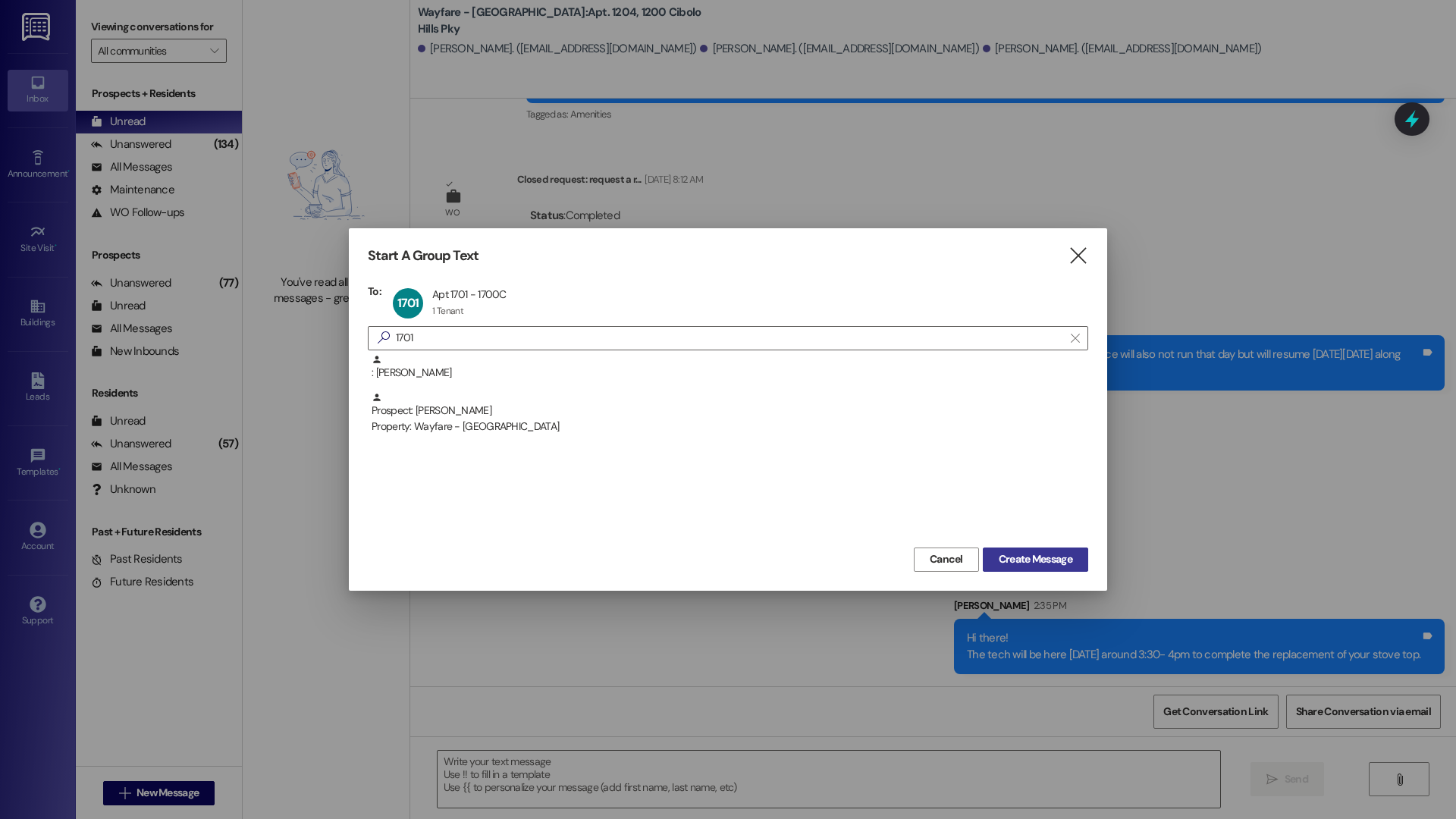
click at [838, 570] on button "Create Message" at bounding box center [1035, 560] width 106 height 24
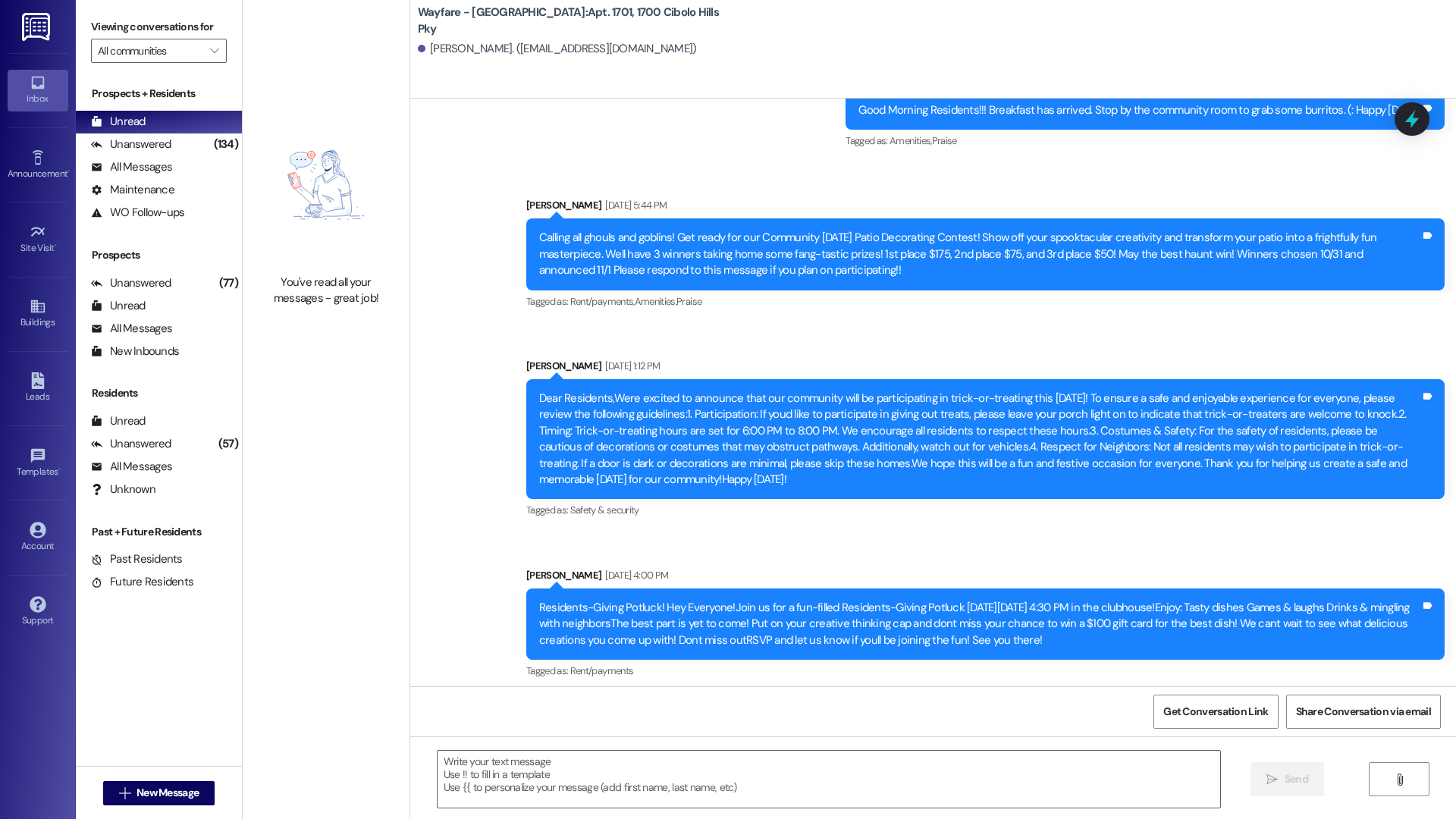
scroll to position [2607, 0]
